Goal: Contribute content: Contribute content

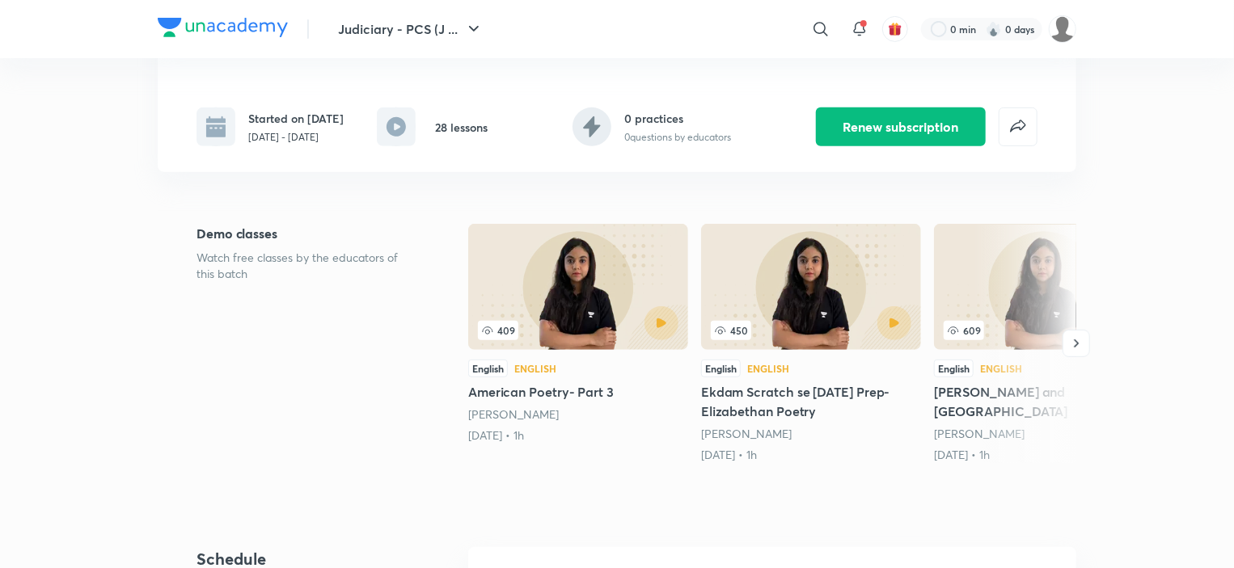
scroll to position [323, 0]
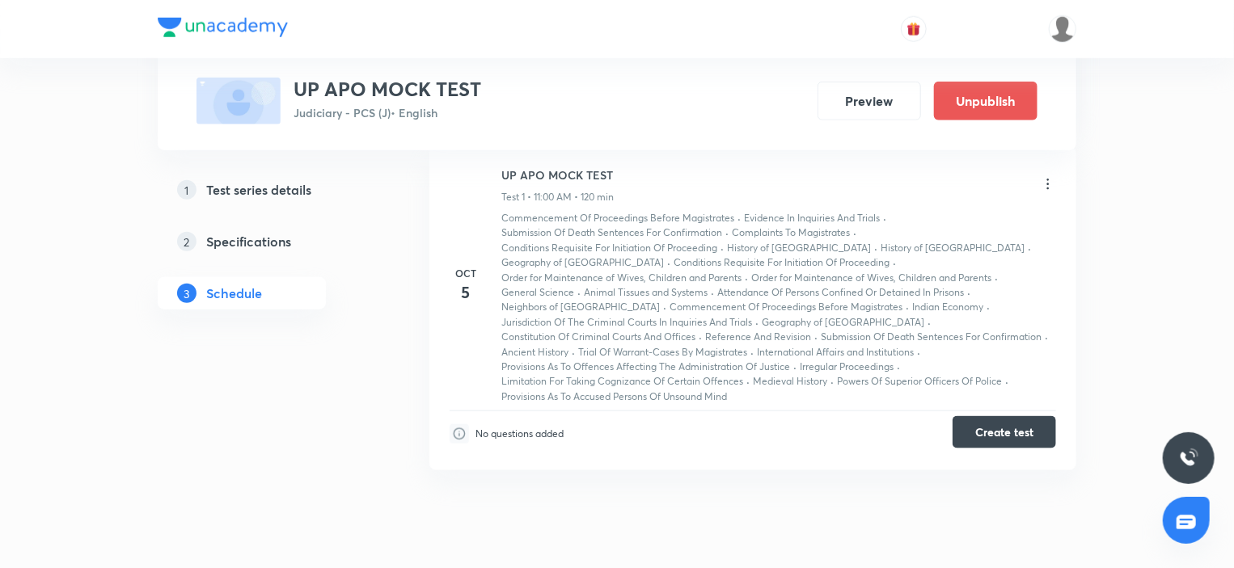
click at [1007, 433] on button "Create test" at bounding box center [1003, 432] width 103 height 32
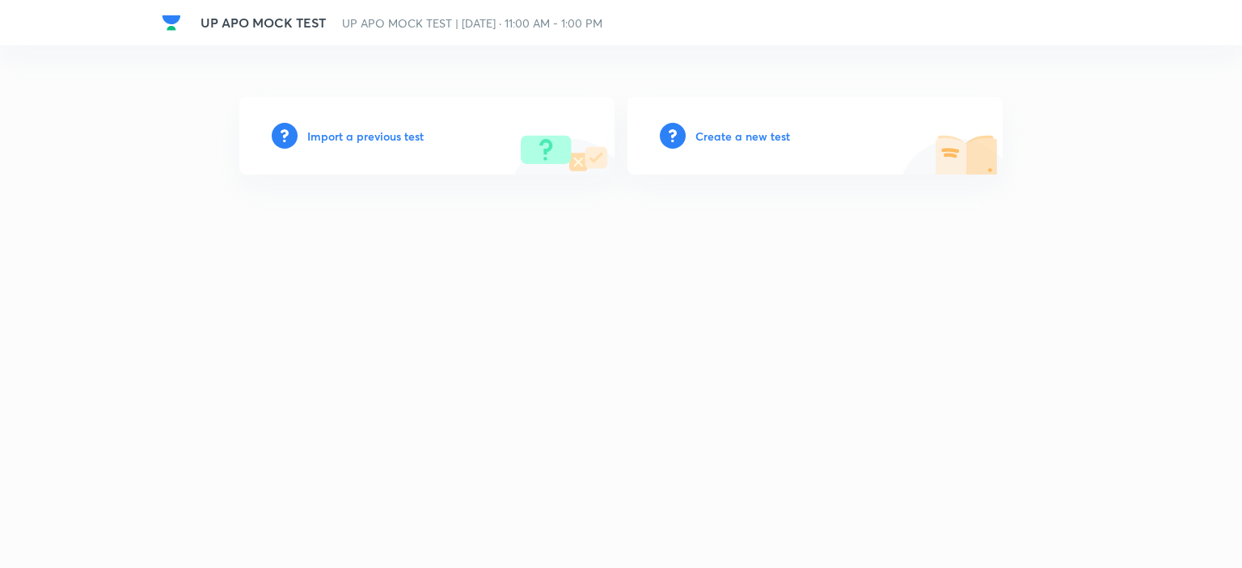
click at [737, 135] on h6 "Create a new test" at bounding box center [742, 136] width 95 height 17
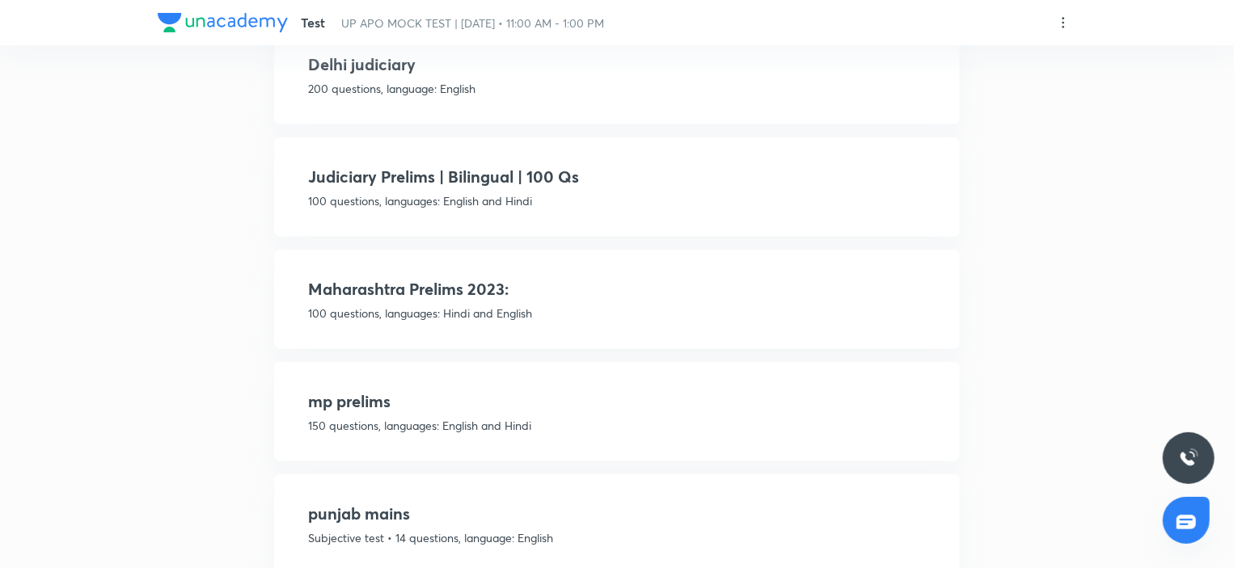
scroll to position [323, 0]
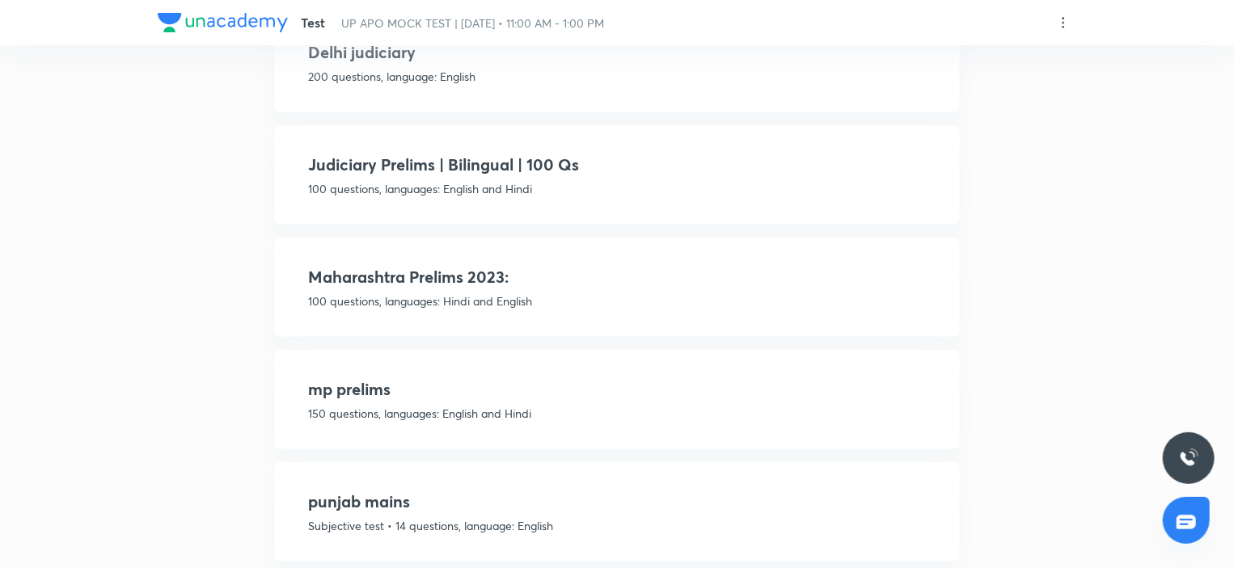
click at [577, 188] on p "100 questions, languages: English and Hindi" at bounding box center [617, 188] width 618 height 17
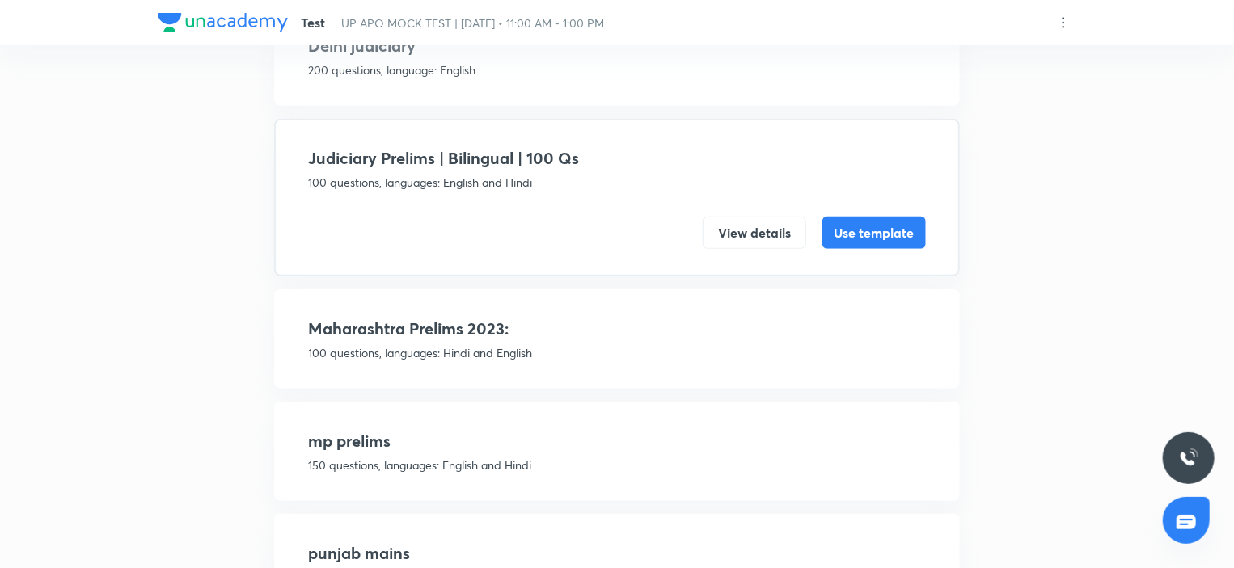
scroll to position [265, 0]
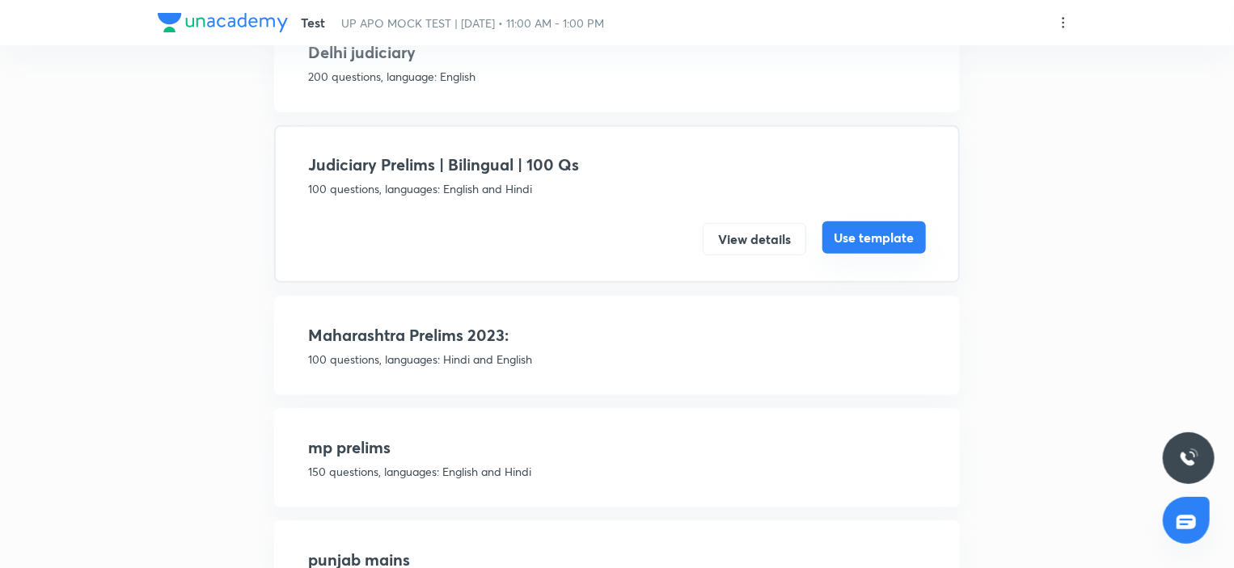
click at [857, 230] on button "Use template" at bounding box center [873, 238] width 103 height 32
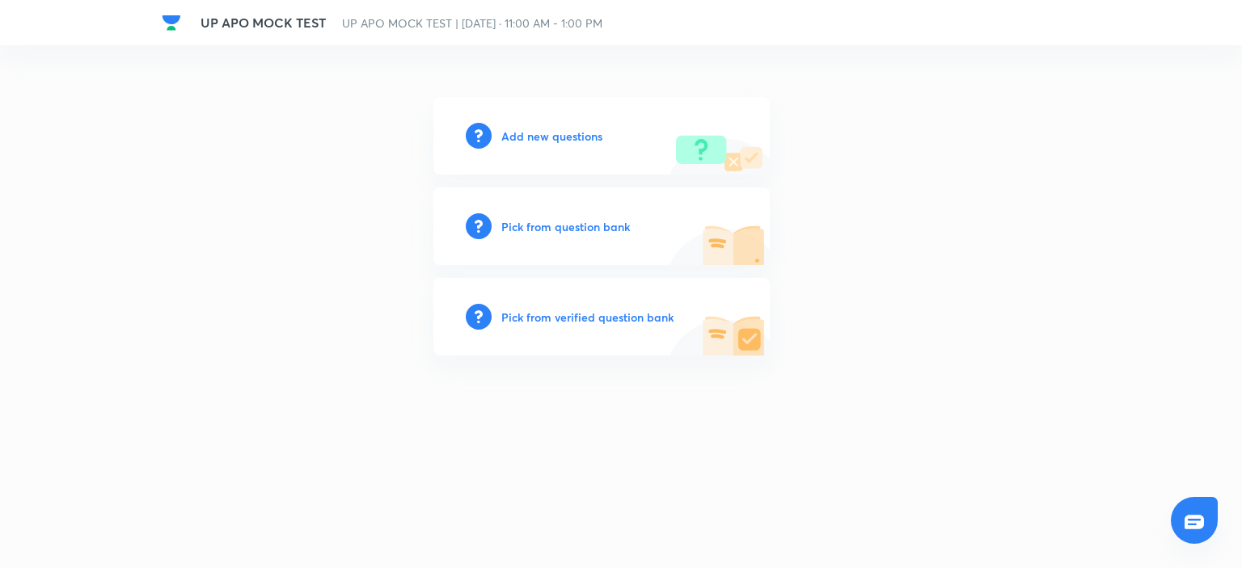
click at [542, 138] on h6 "Add new questions" at bounding box center [551, 136] width 101 height 17
